Goal: Transaction & Acquisition: Purchase product/service

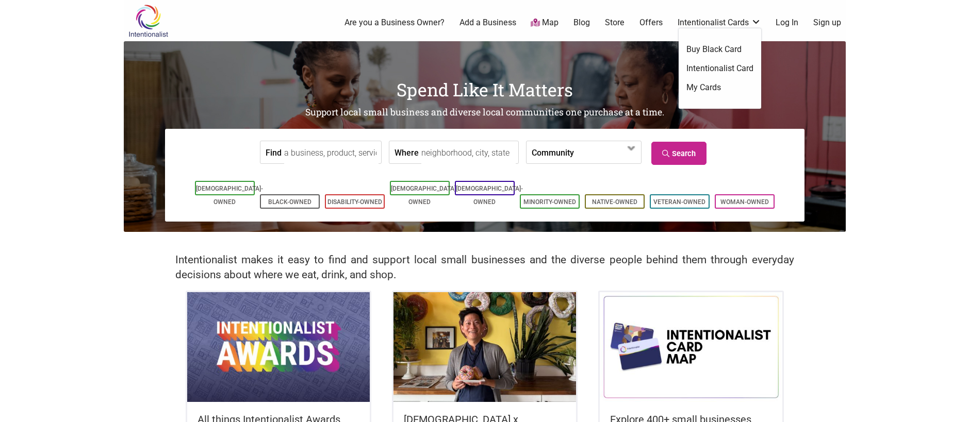
click at [724, 69] on link "Intentionalist Card" at bounding box center [719, 68] width 67 height 11
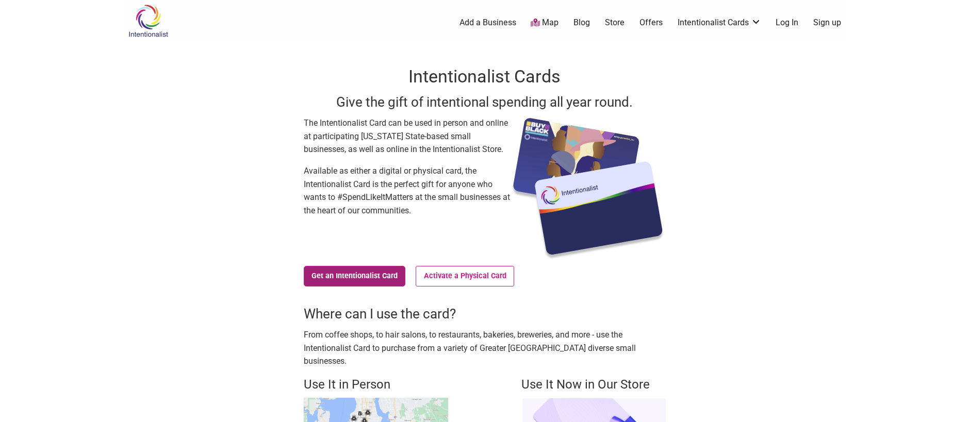
drag, startPoint x: 336, startPoint y: 279, endPoint x: 347, endPoint y: 273, distance: 12.5
click at [336, 279] on link "Get an Intentionalist Card" at bounding box center [355, 276] width 102 height 21
click at [377, 276] on link "Get an Intentionalist Card" at bounding box center [355, 276] width 102 height 21
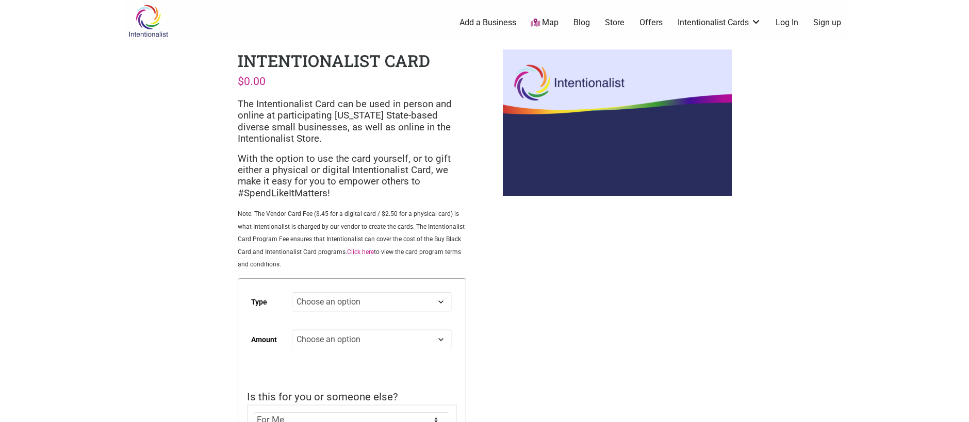
click at [334, 303] on select "Choose an option Digital Physical" at bounding box center [371, 302] width 159 height 20
select select "Physical"
click at [292, 292] on select "Choose an option Digital Physical" at bounding box center [371, 302] width 159 height 20
click at [336, 338] on select "Choose an option Custom 25 50 100 150 200 250" at bounding box center [371, 340] width 159 height 20
click at [292, 330] on select "Choose an option Custom 25 50 100 150 200 250" at bounding box center [371, 340] width 159 height 20
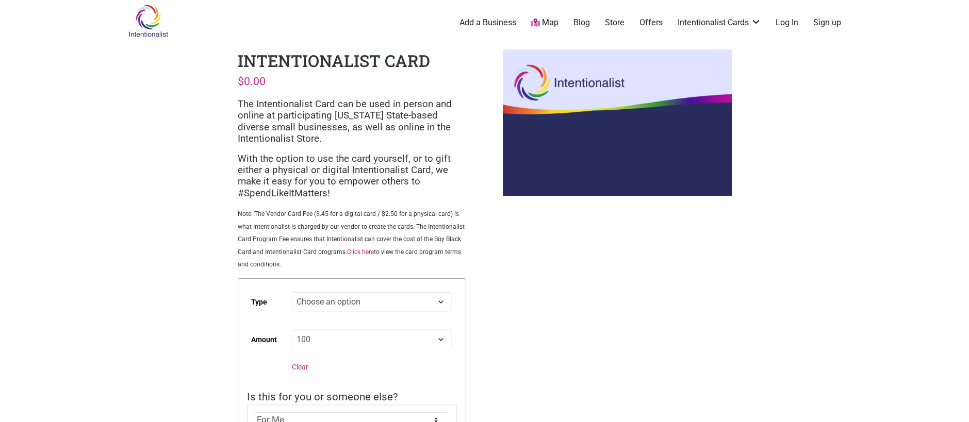
select select "100"
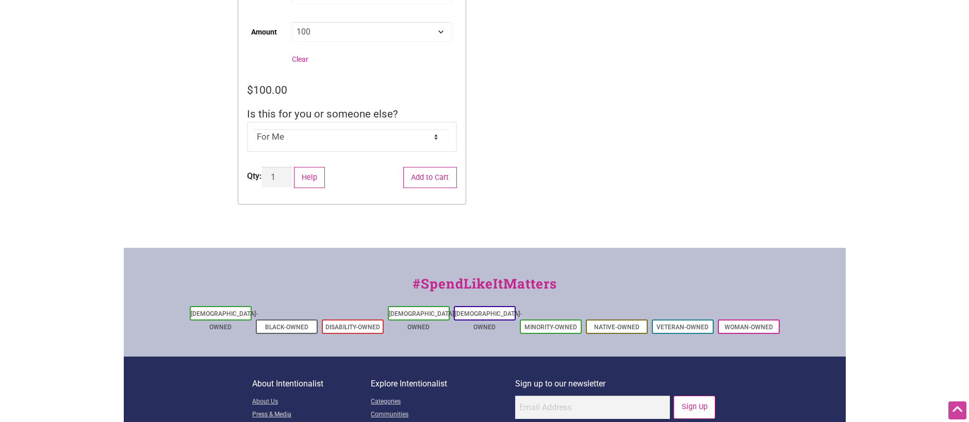
scroll to position [308, 0]
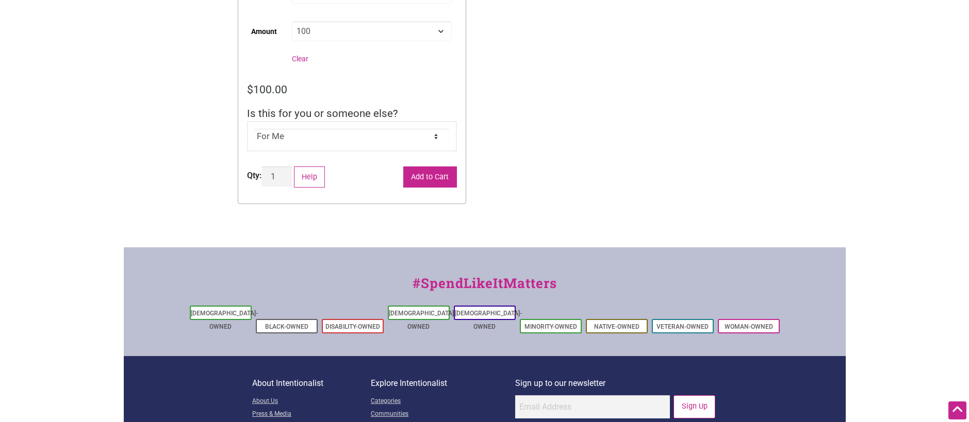
click at [432, 179] on button "Add to Cart" at bounding box center [430, 177] width 54 height 21
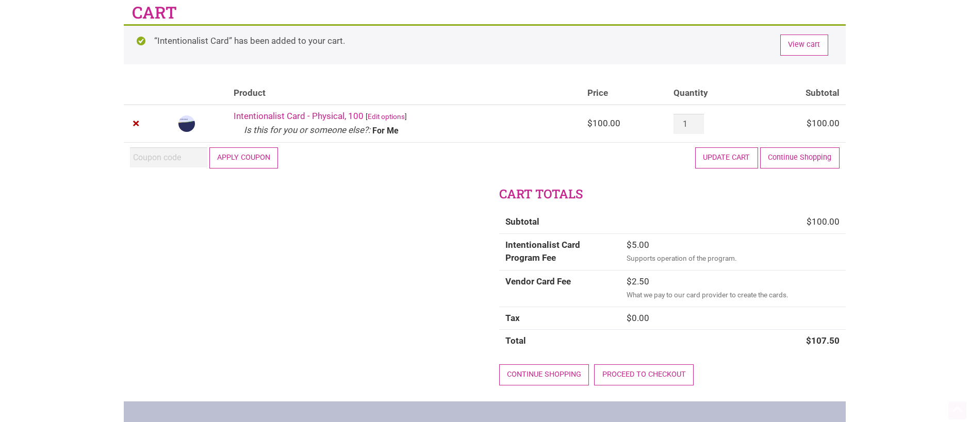
scroll to position [70, 0]
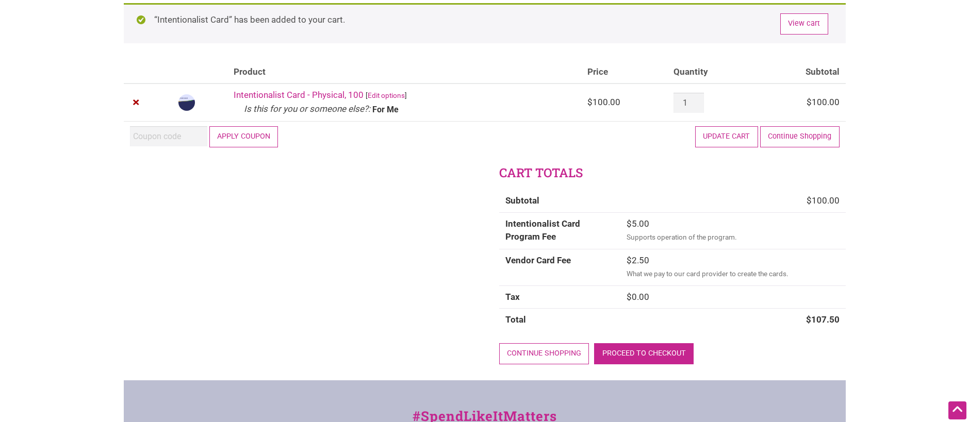
click at [645, 353] on link "Proceed to checkout" at bounding box center [644, 354] width 100 height 21
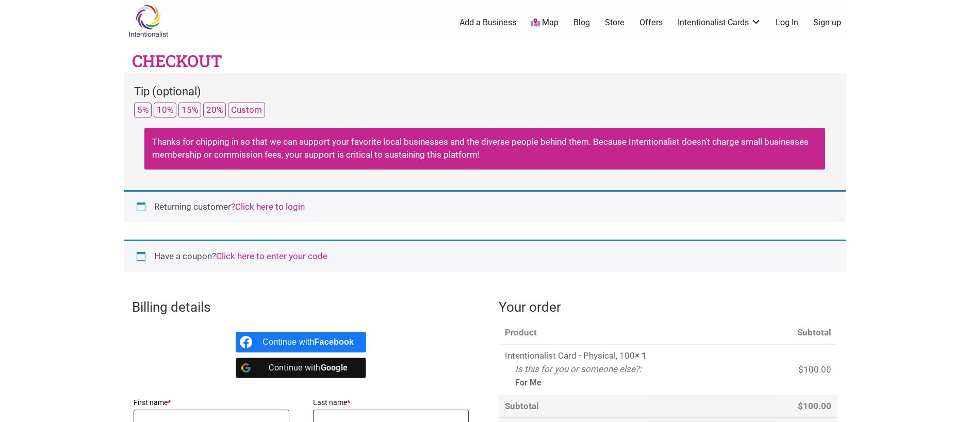
select select "WA"
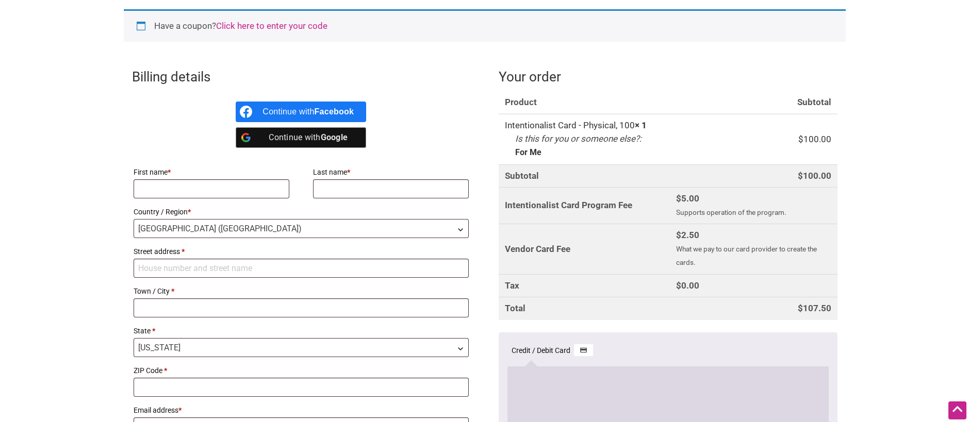
scroll to position [231, 0]
click at [198, 192] on input "First name *" at bounding box center [212, 188] width 156 height 19
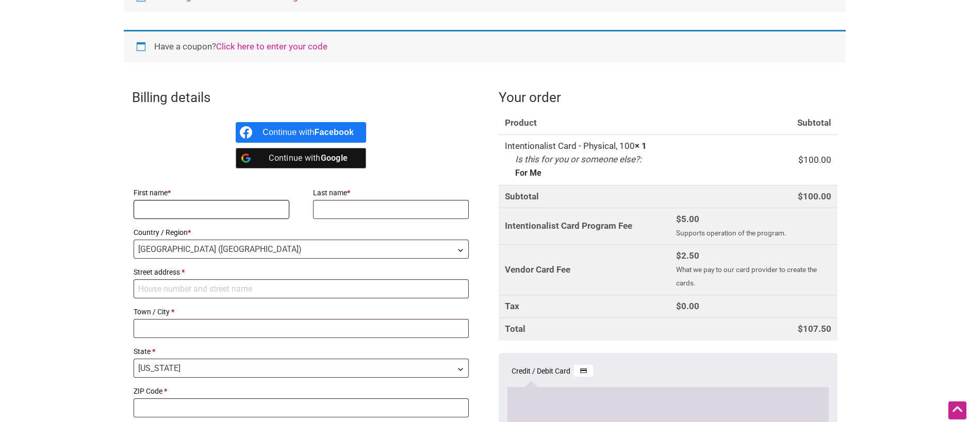
scroll to position [209, 0]
type input "Marea Angela"
